Goal: Information Seeking & Learning: Check status

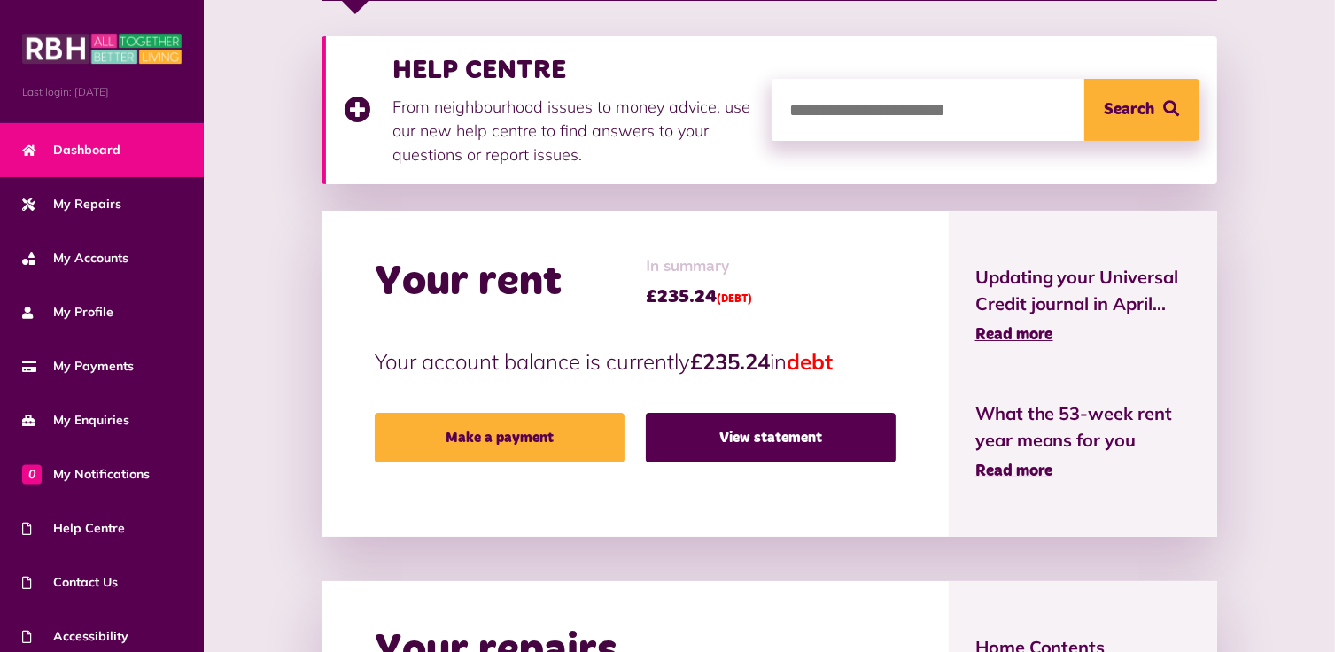
scroll to position [266, 0]
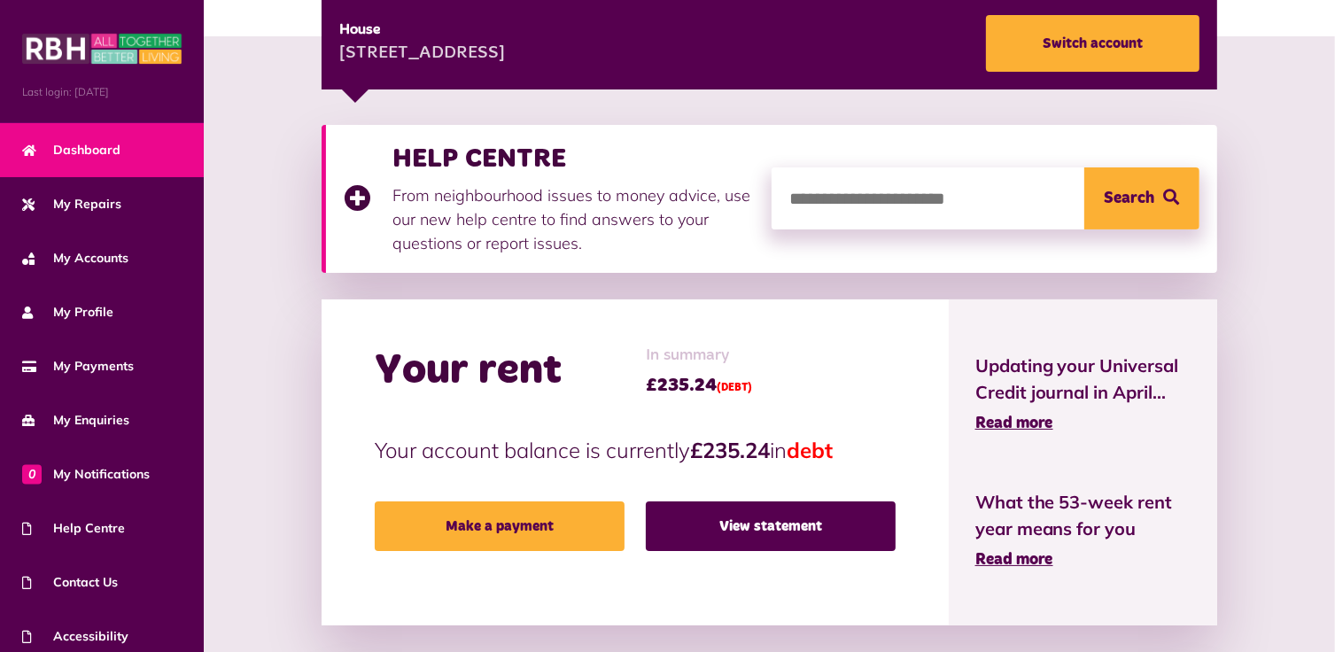
drag, startPoint x: 253, startPoint y: 102, endPoint x: 249, endPoint y: 53, distance: 48.9
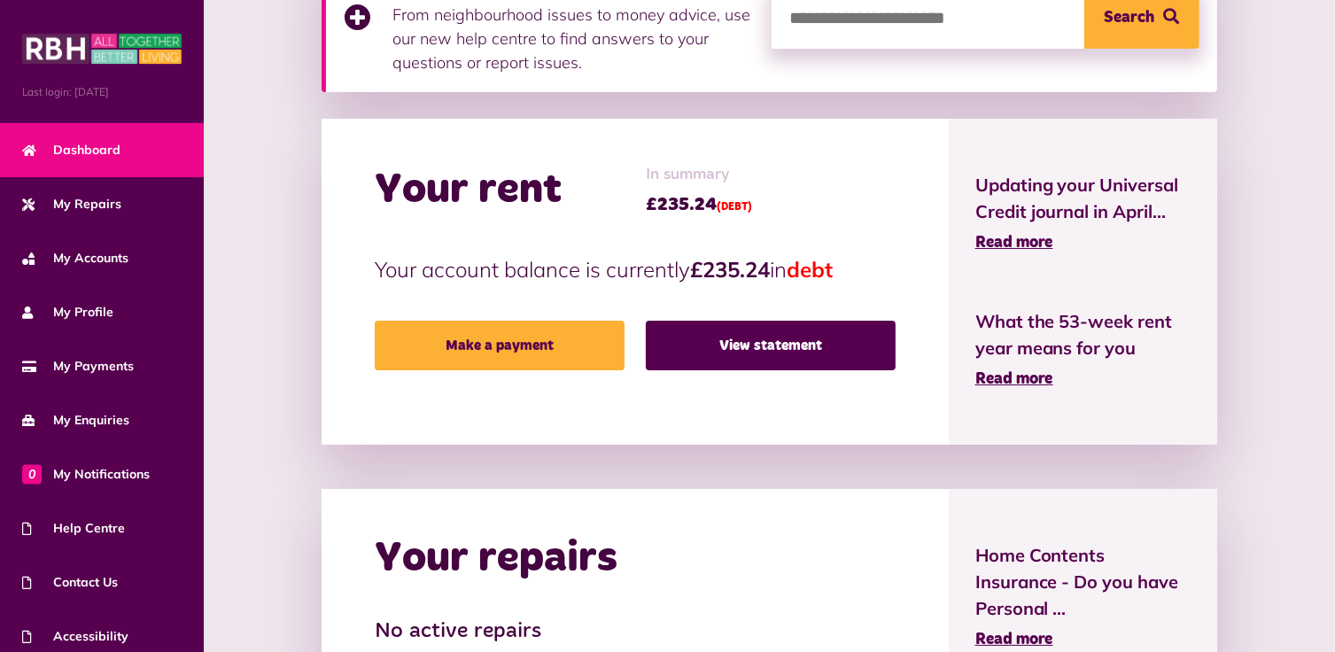
scroll to position [443, 0]
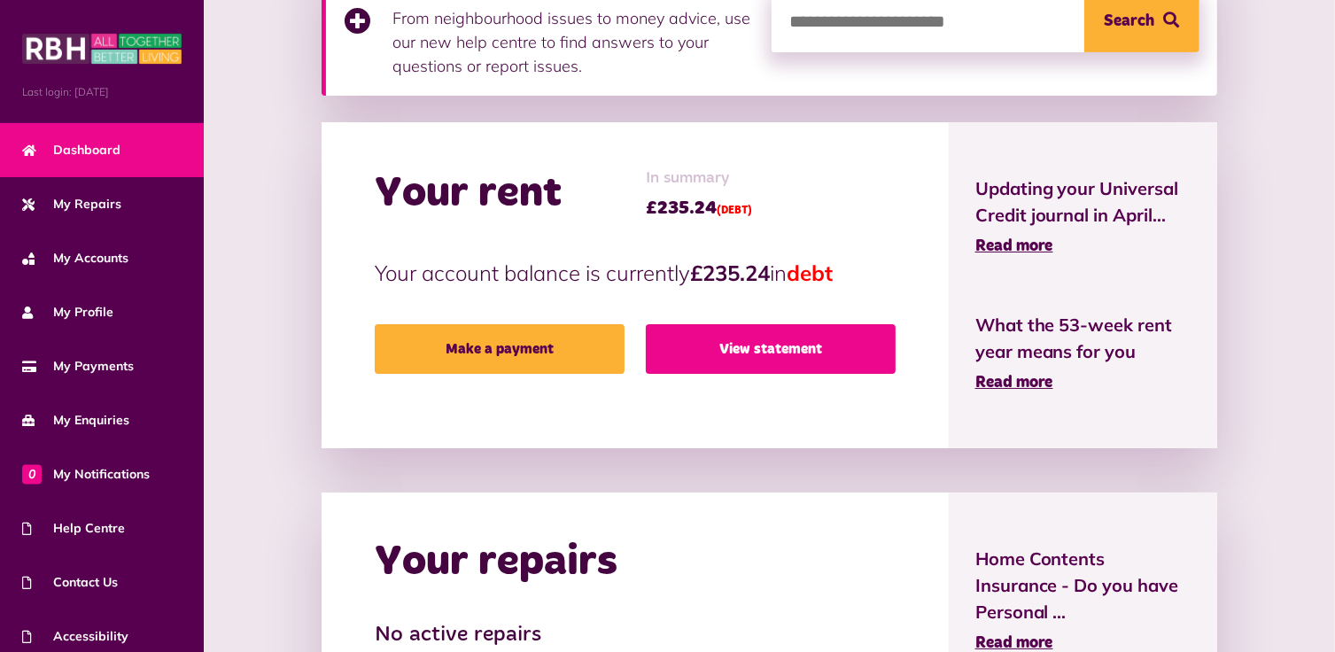
click at [769, 349] on link "View statement" at bounding box center [771, 349] width 250 height 50
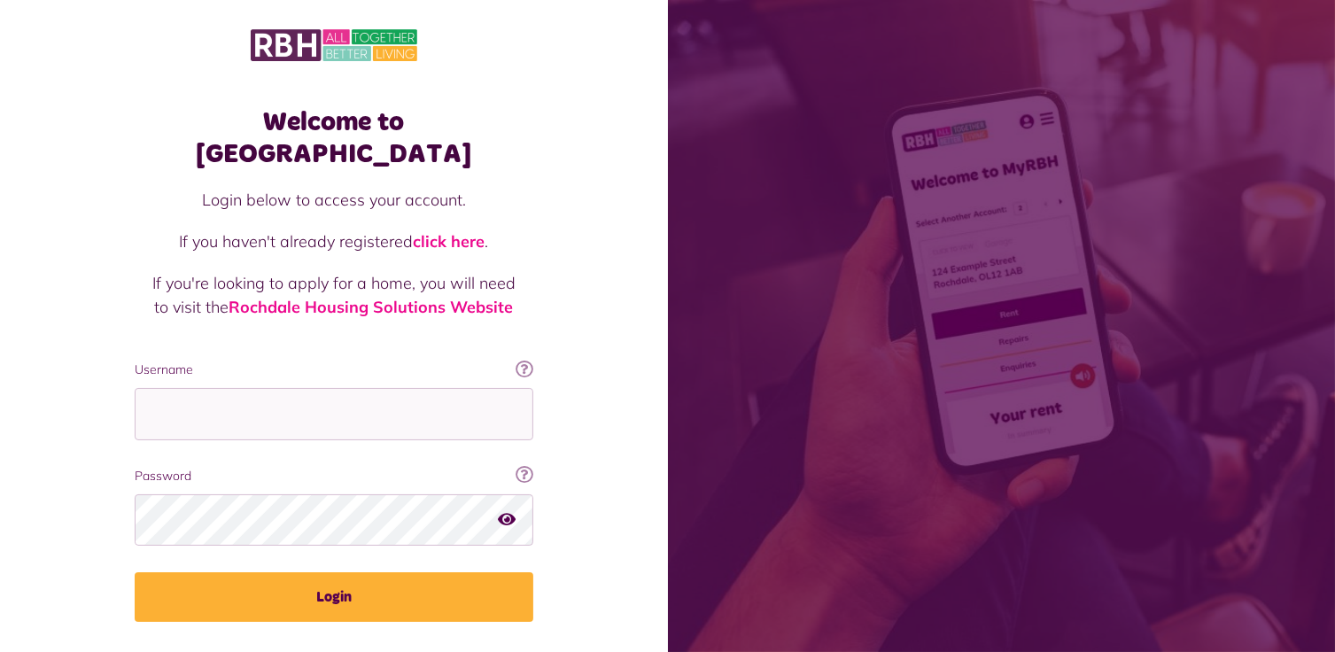
click at [564, 274] on div "Welcome to [GEOGRAPHIC_DATA] Login below to access your account. If you haven't…" at bounding box center [334, 356] width 668 height 712
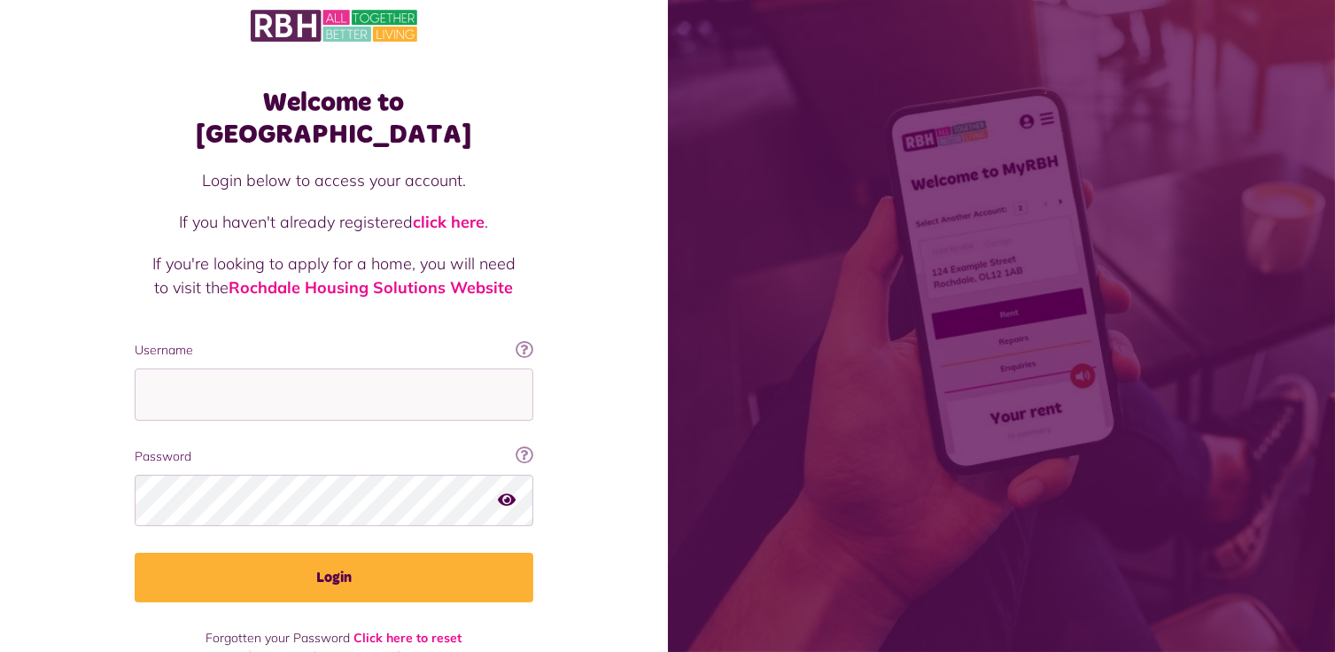
scroll to position [28, 0]
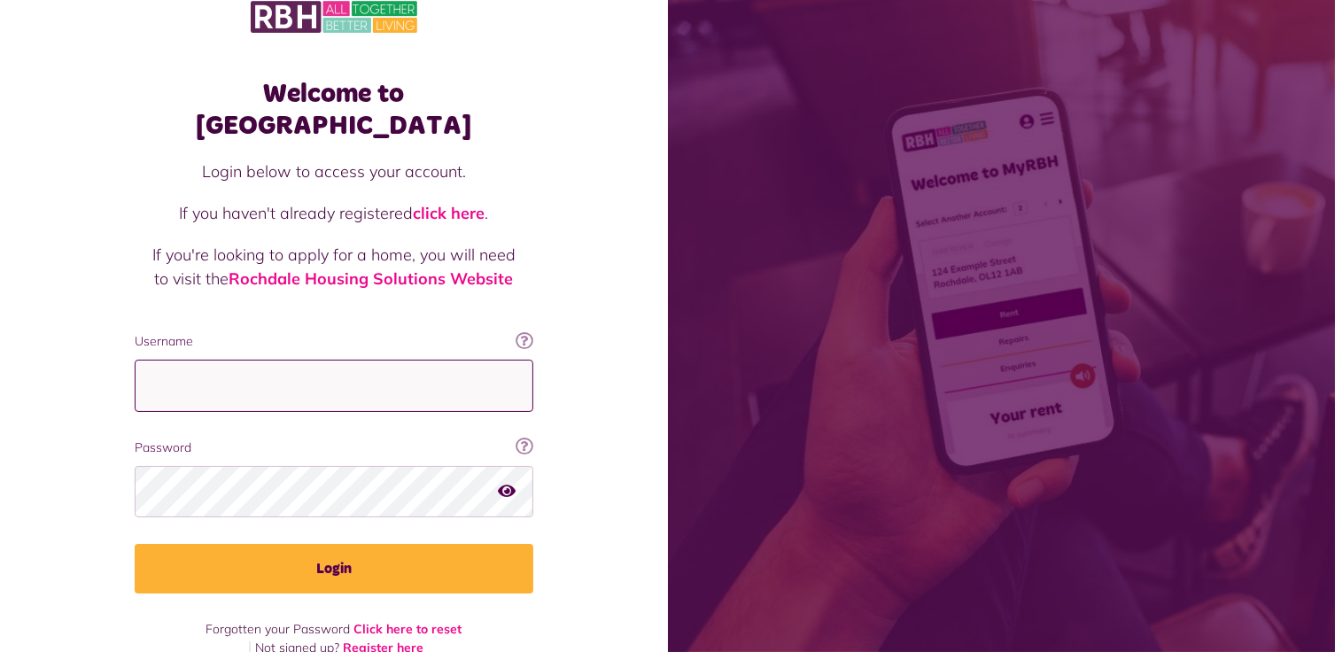
click at [198, 360] on input "Username" at bounding box center [334, 386] width 399 height 52
type input "**********"
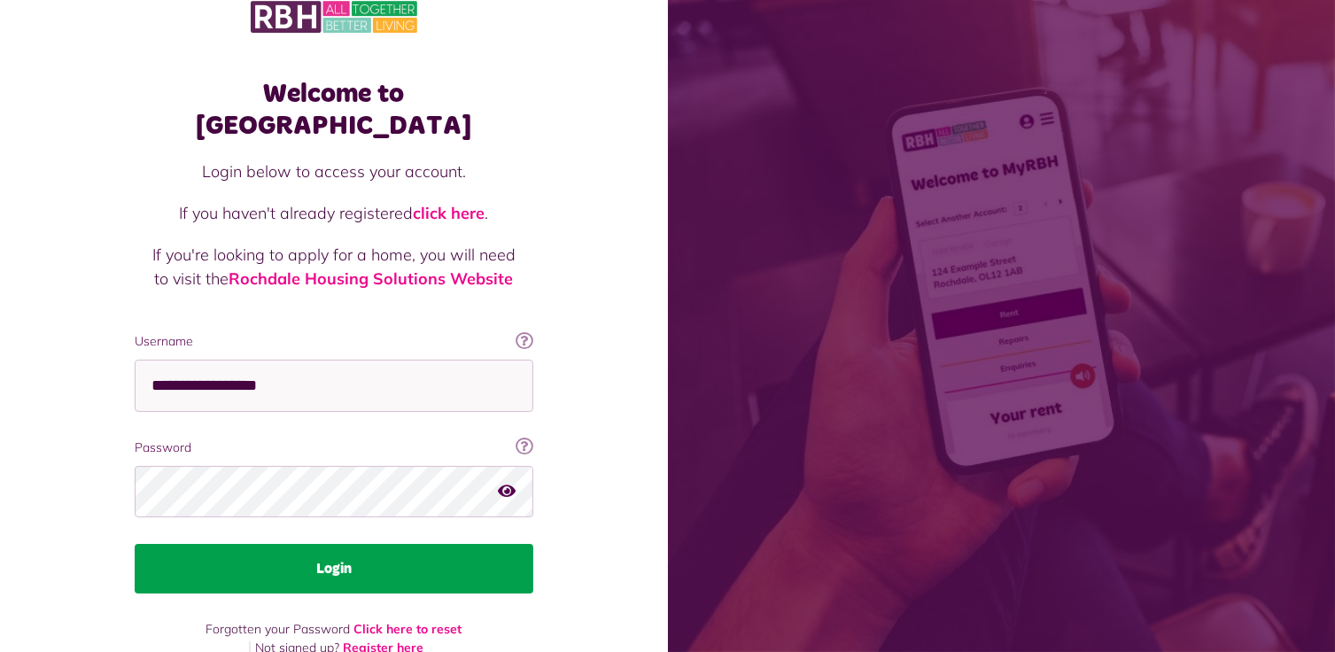
click at [333, 544] on button "Login" at bounding box center [334, 569] width 399 height 50
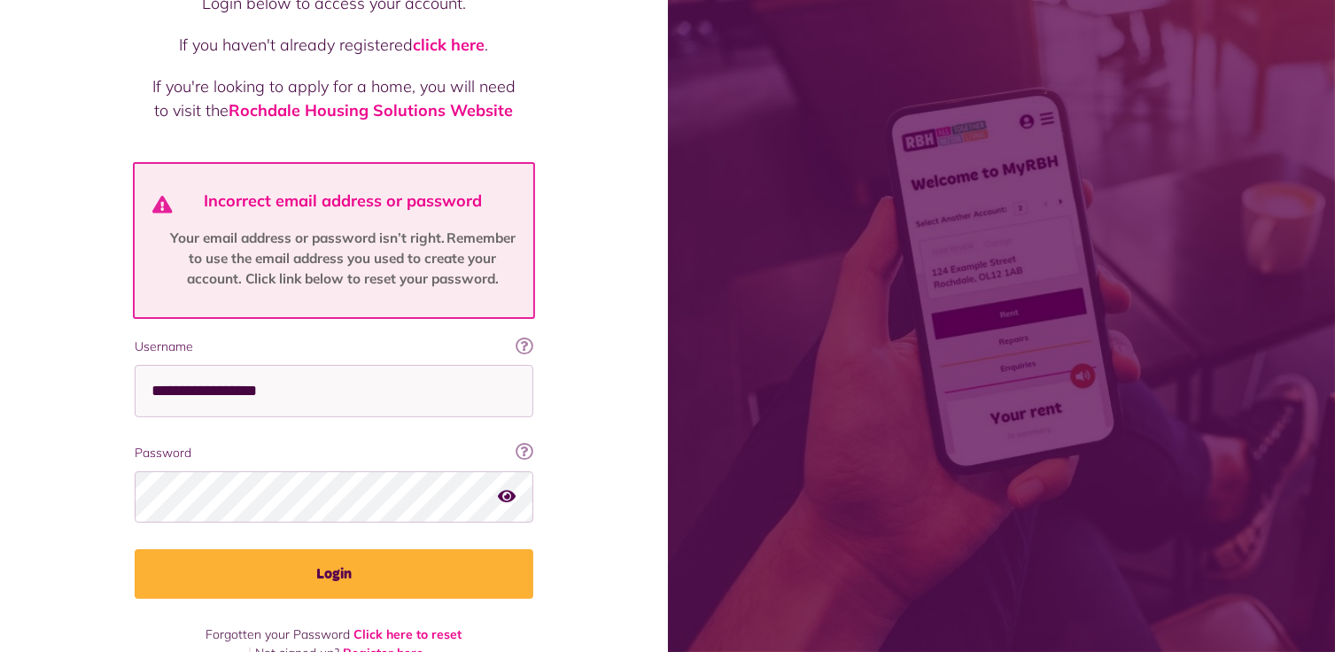
scroll to position [202, 0]
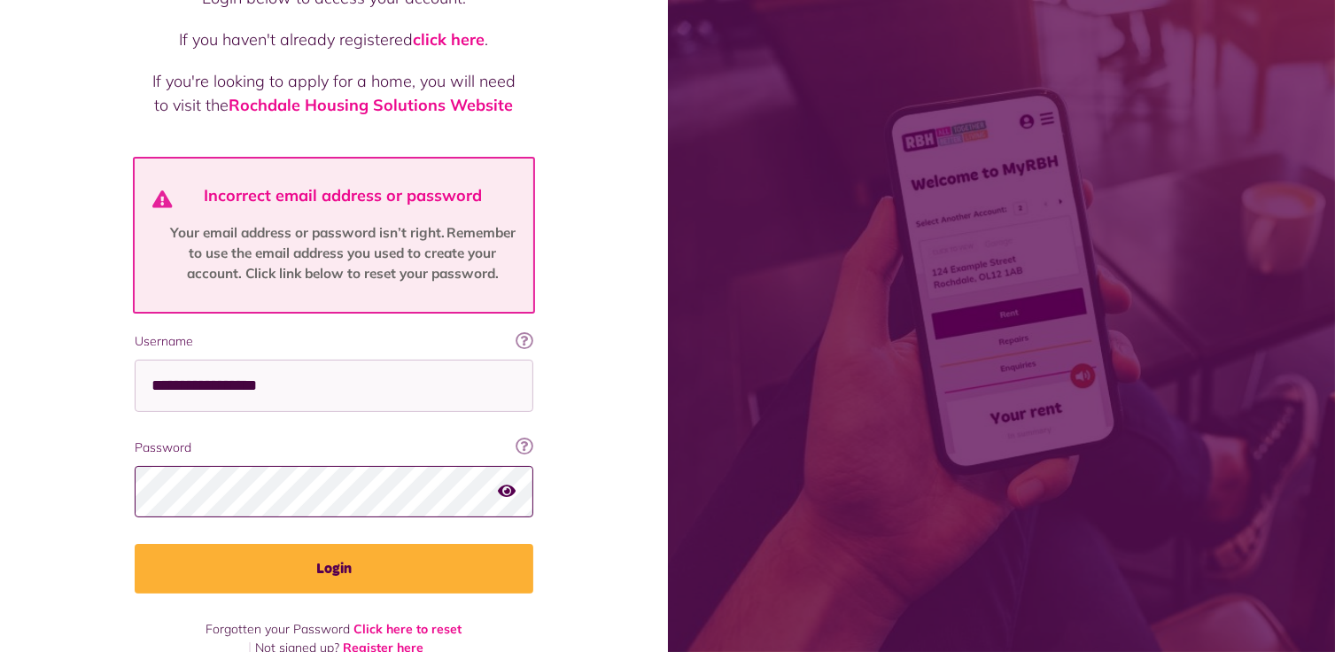
click at [135, 544] on button "Login" at bounding box center [334, 569] width 399 height 50
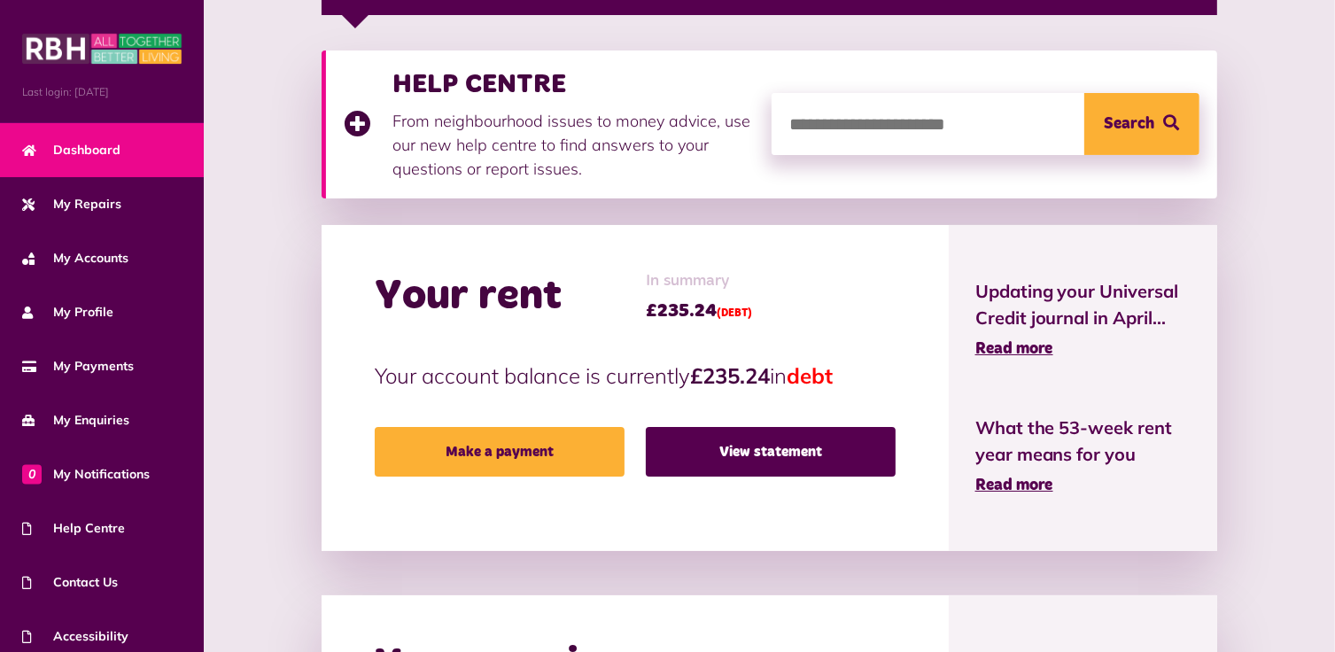
scroll to position [354, 0]
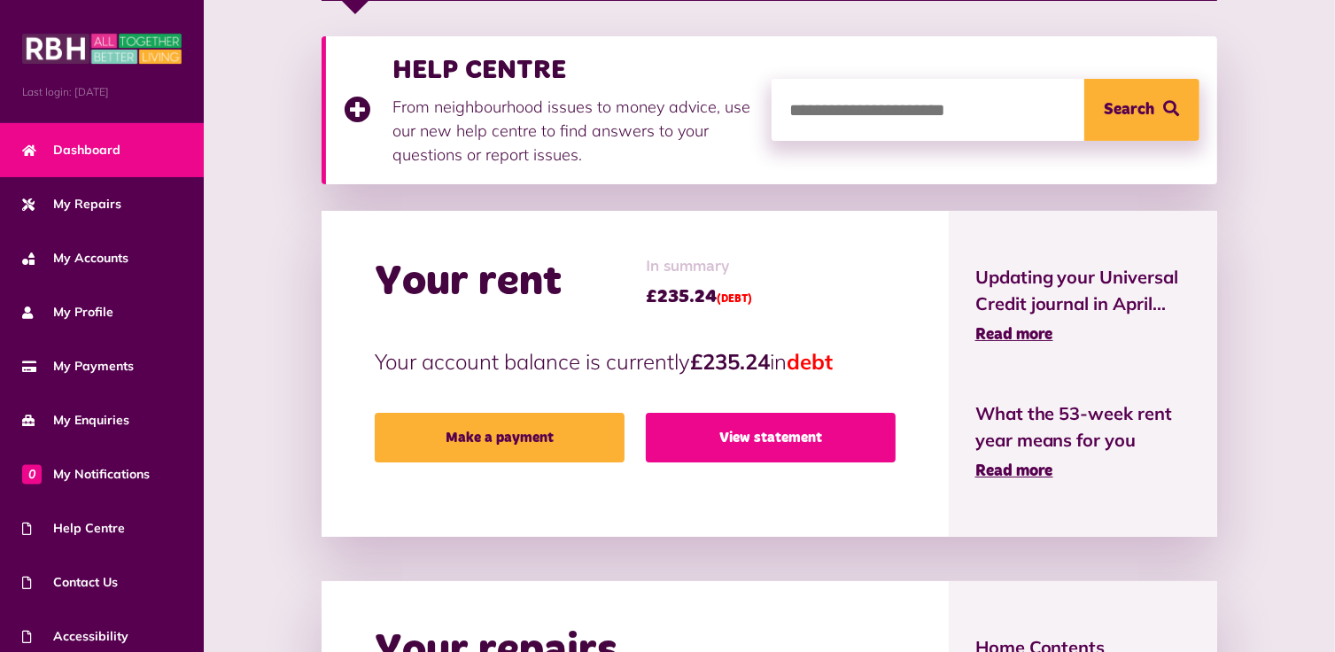
click at [772, 440] on link "View statement" at bounding box center [771, 438] width 250 height 50
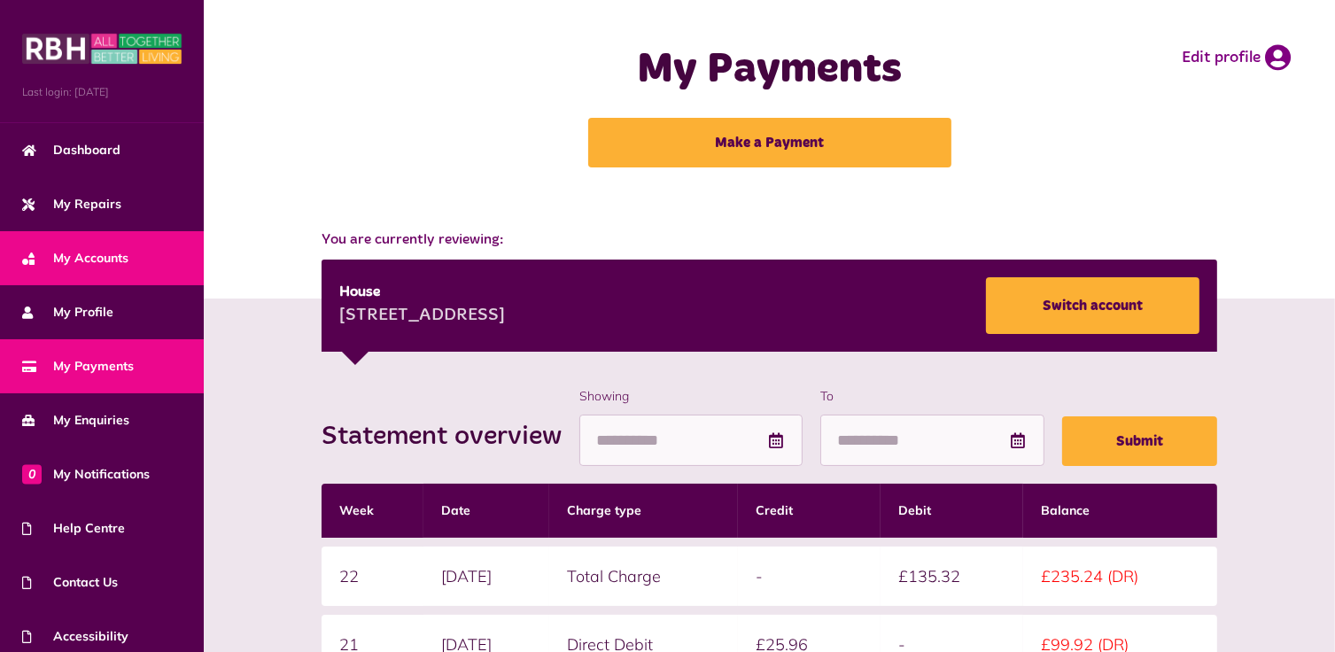
click at [67, 262] on span "My Accounts" at bounding box center [75, 258] width 106 height 19
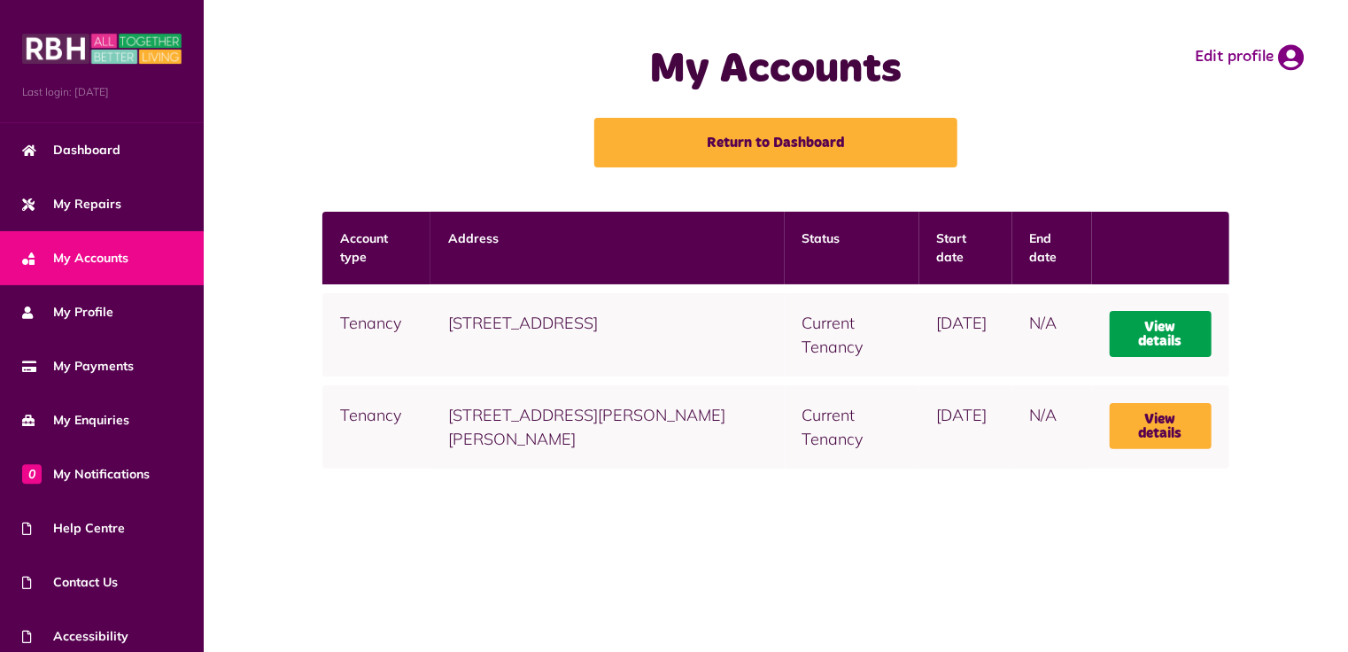
click at [1175, 332] on link "View details" at bounding box center [1161, 334] width 102 height 46
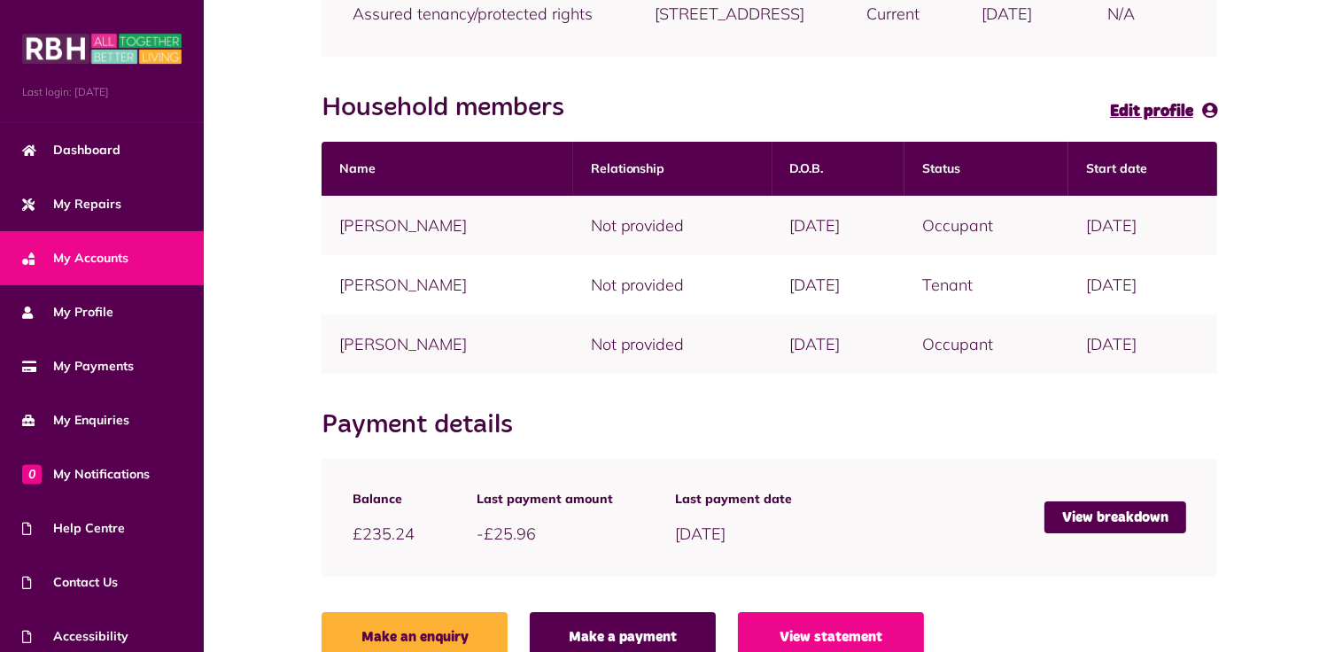
scroll to position [354, 0]
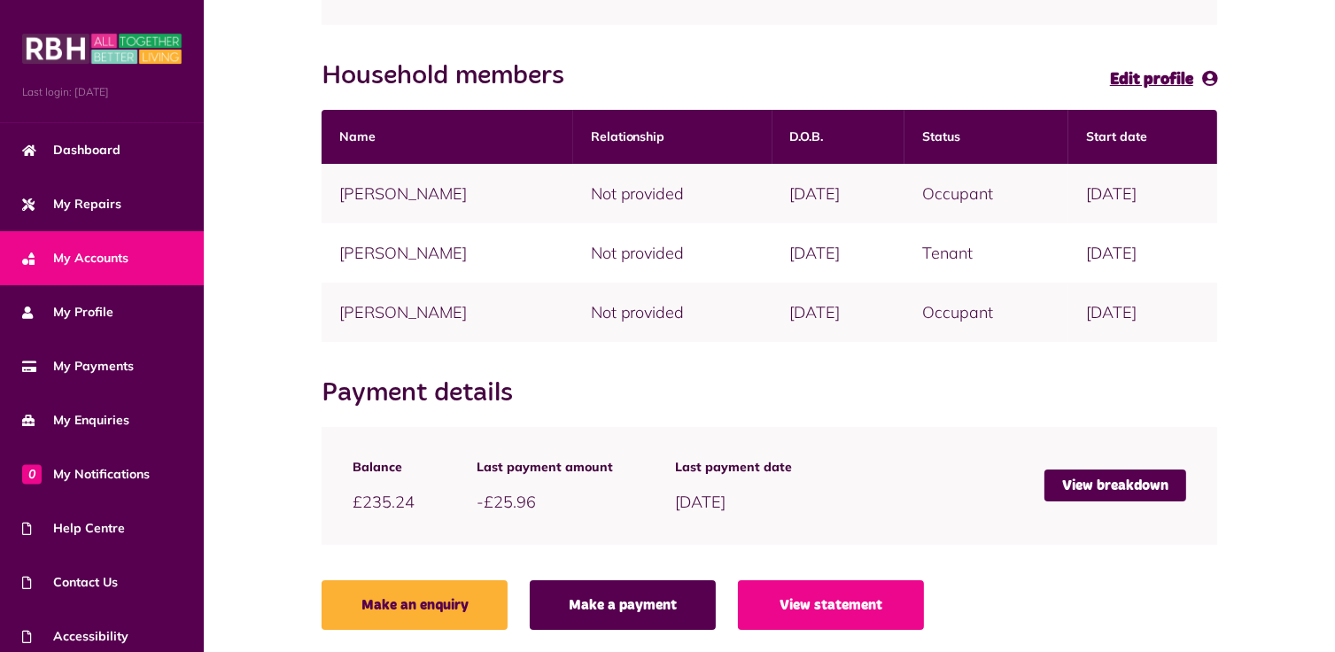
drag, startPoint x: 329, startPoint y: 125, endPoint x: 574, endPoint y: 120, distance: 244.5
click at [574, 92] on h2 "Household members" at bounding box center [451, 76] width 260 height 32
copy h2 "Household members"
click at [306, 113] on div "Tenancy overview Account type Assured tenancy/protected rights Address [STREET_…" at bounding box center [769, 247] width 1096 height 781
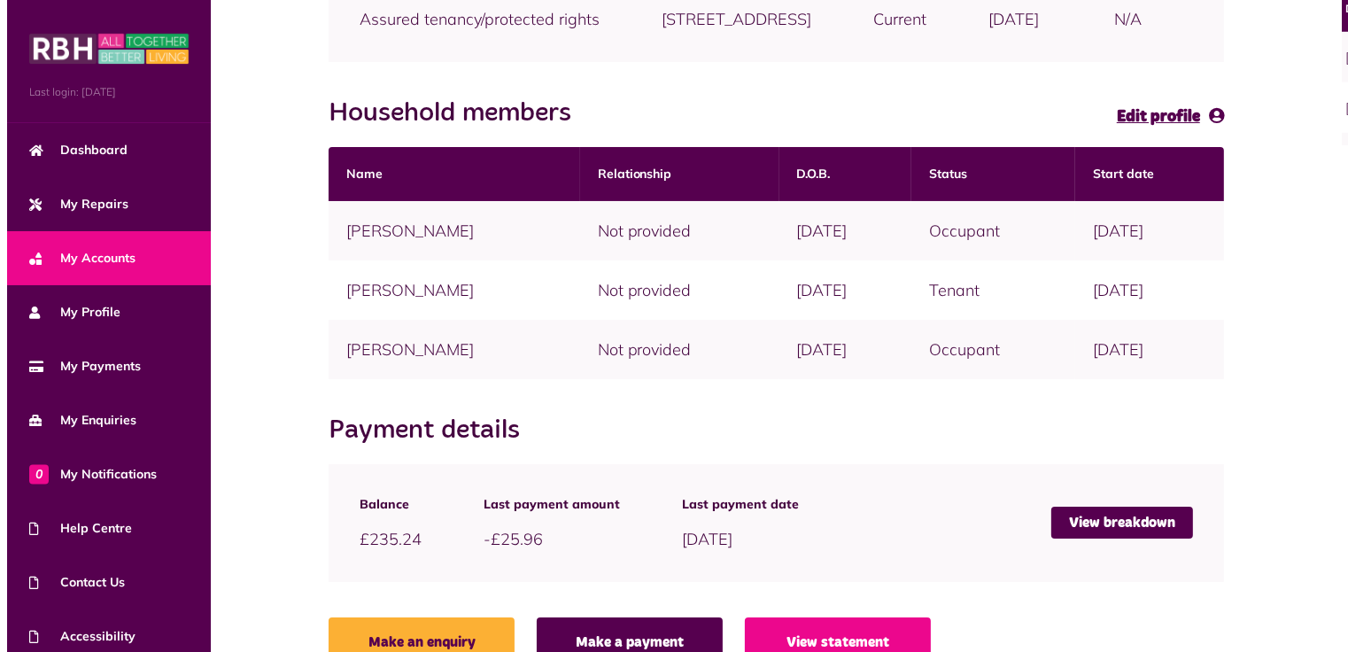
scroll to position [406, 0]
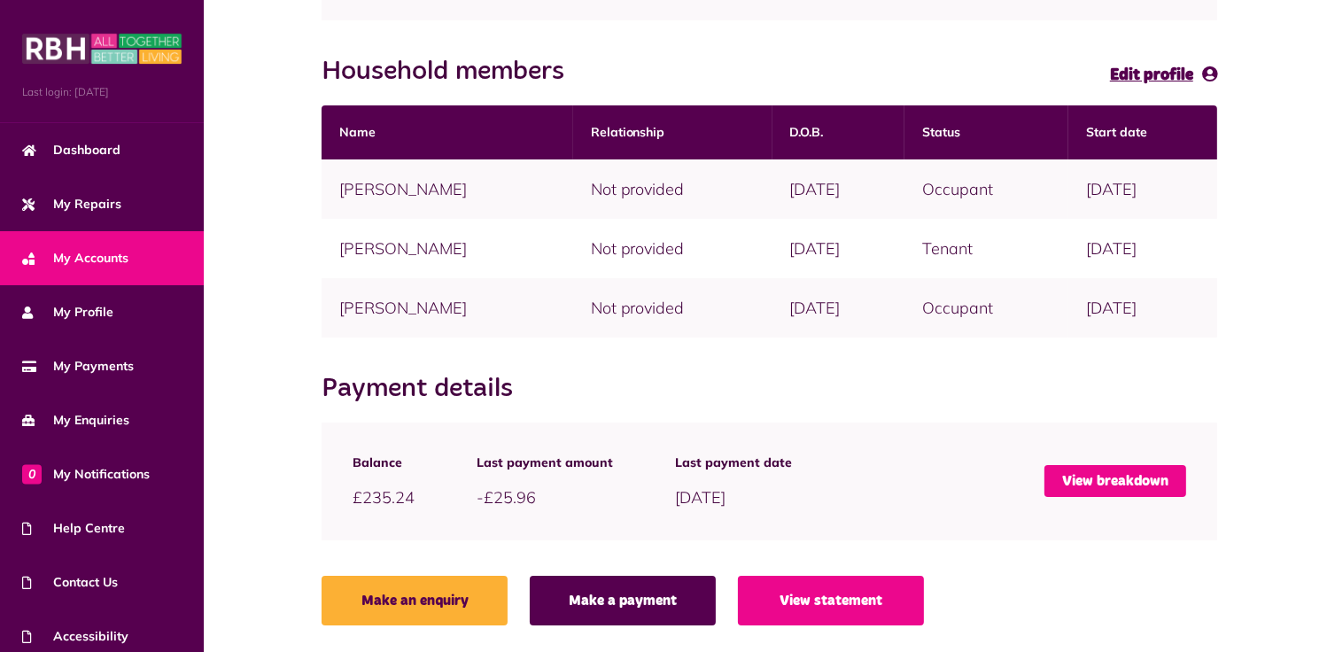
click at [1095, 482] on link "View breakdown" at bounding box center [1115, 481] width 142 height 32
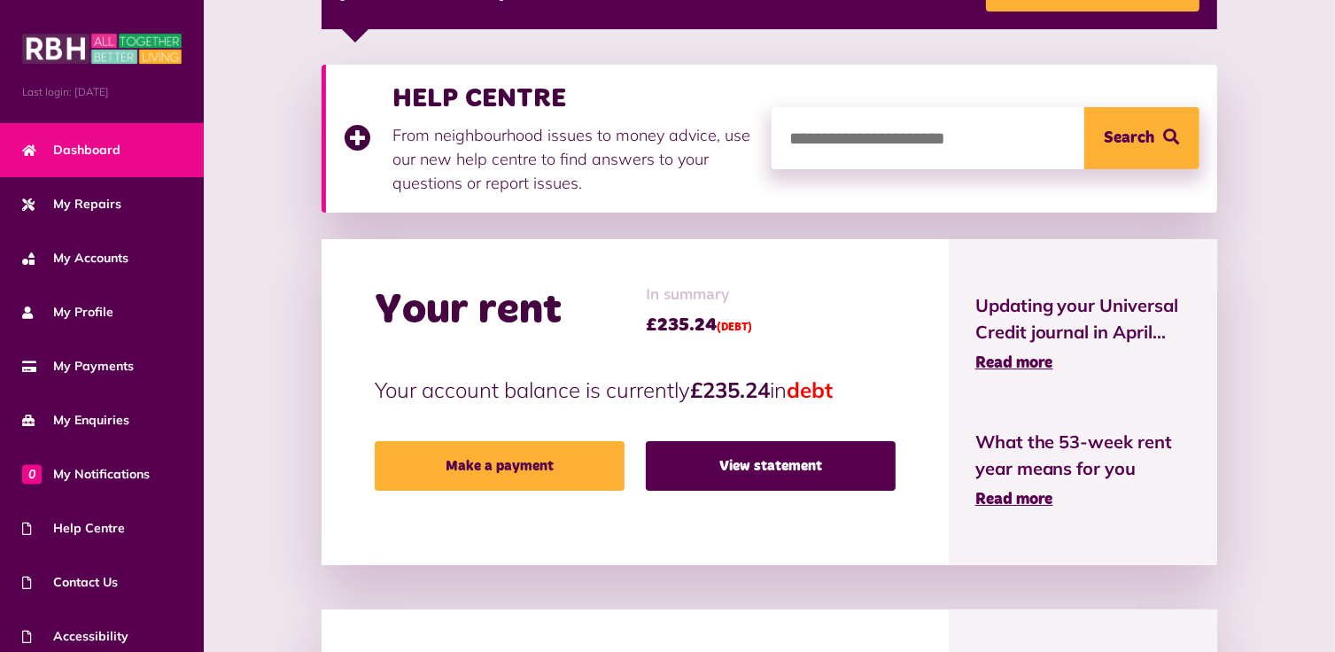
scroll to position [354, 0]
